Goal: Task Accomplishment & Management: Use online tool/utility

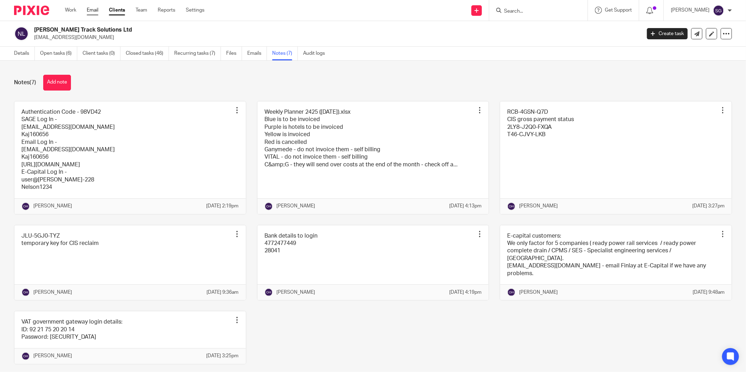
click at [90, 9] on link "Email" at bounding box center [93, 10] width 12 height 7
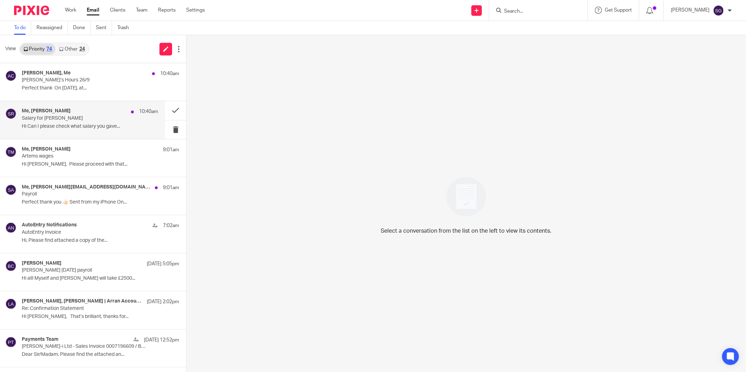
click at [60, 123] on div "Me, Samantha Richardson 10:40am Salary for Chloe McCormick Hi Can I please chec…" at bounding box center [90, 120] width 136 height 24
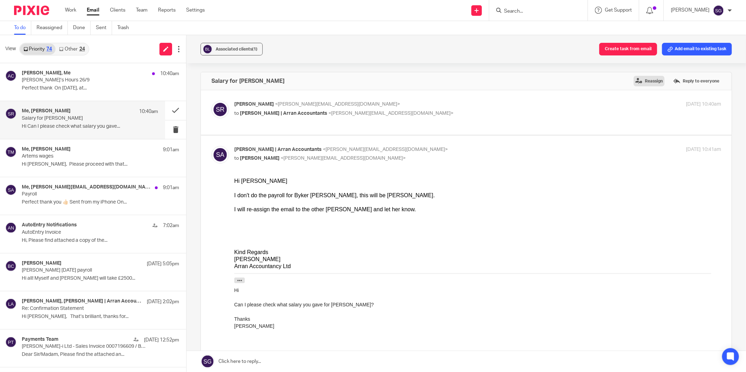
click at [634, 79] on label "Reassign" at bounding box center [649, 81] width 31 height 11
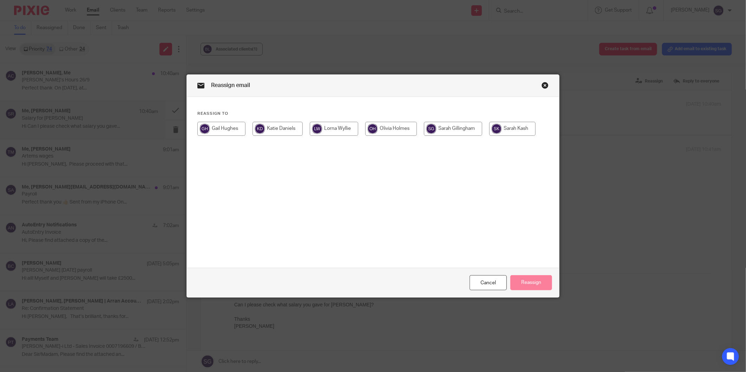
click at [510, 129] on input "radio" at bounding box center [512, 129] width 46 height 14
radio input "true"
click at [533, 281] on button "Reassign" at bounding box center [531, 282] width 42 height 15
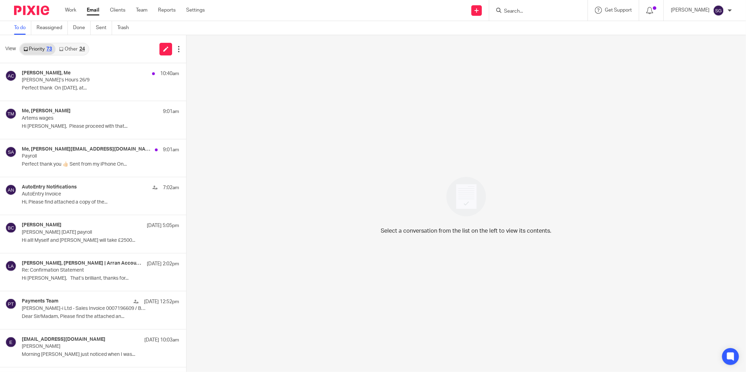
click at [322, 19] on div "Send new email Create task Add client Request signature Get Support Contact Sup…" at bounding box center [480, 10] width 531 height 21
click at [81, 52] on link "Other 24" at bounding box center [71, 49] width 33 height 11
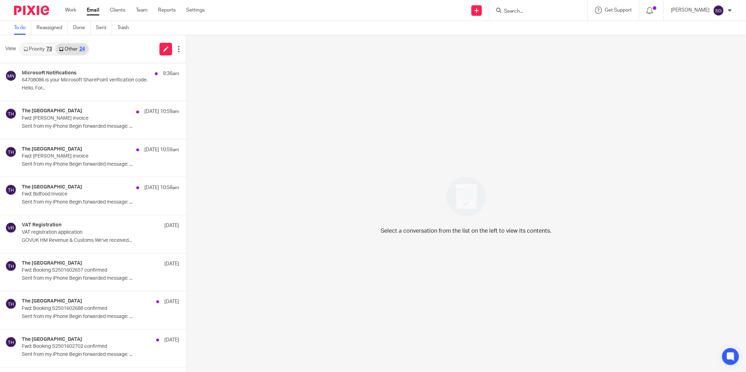
click at [47, 51] on link "Priority 73" at bounding box center [37, 49] width 35 height 11
